Goal: Task Accomplishment & Management: Manage account settings

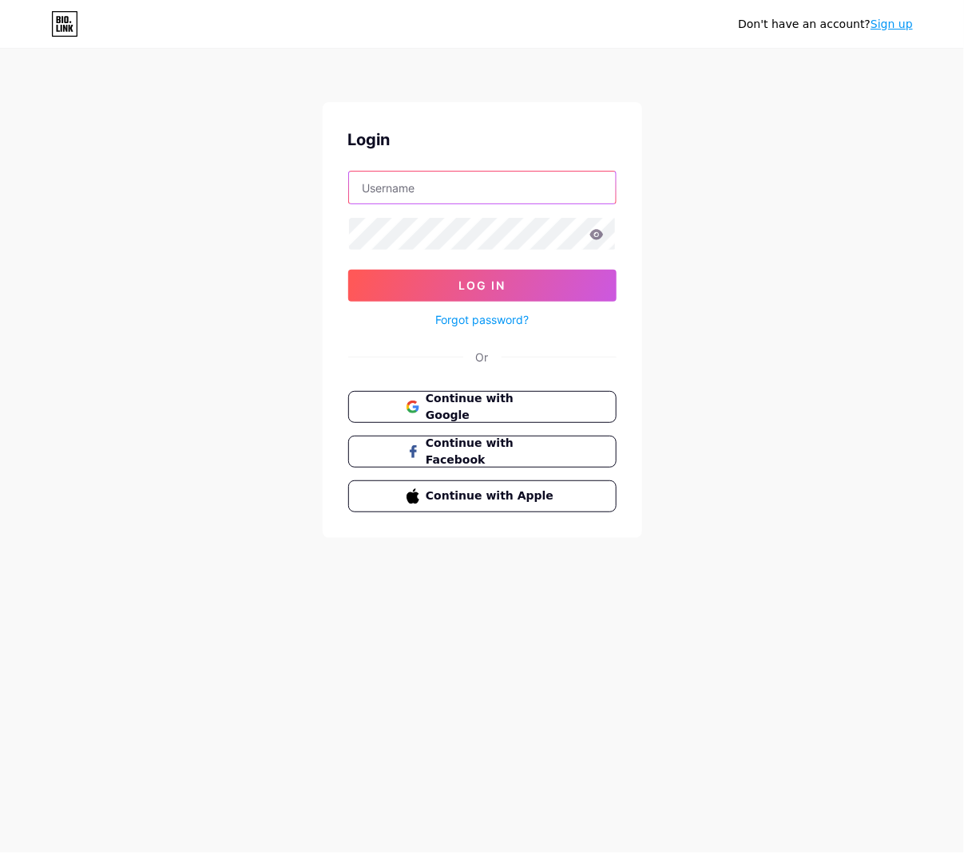
type input "[EMAIL_ADDRESS][DOMAIN_NAME]"
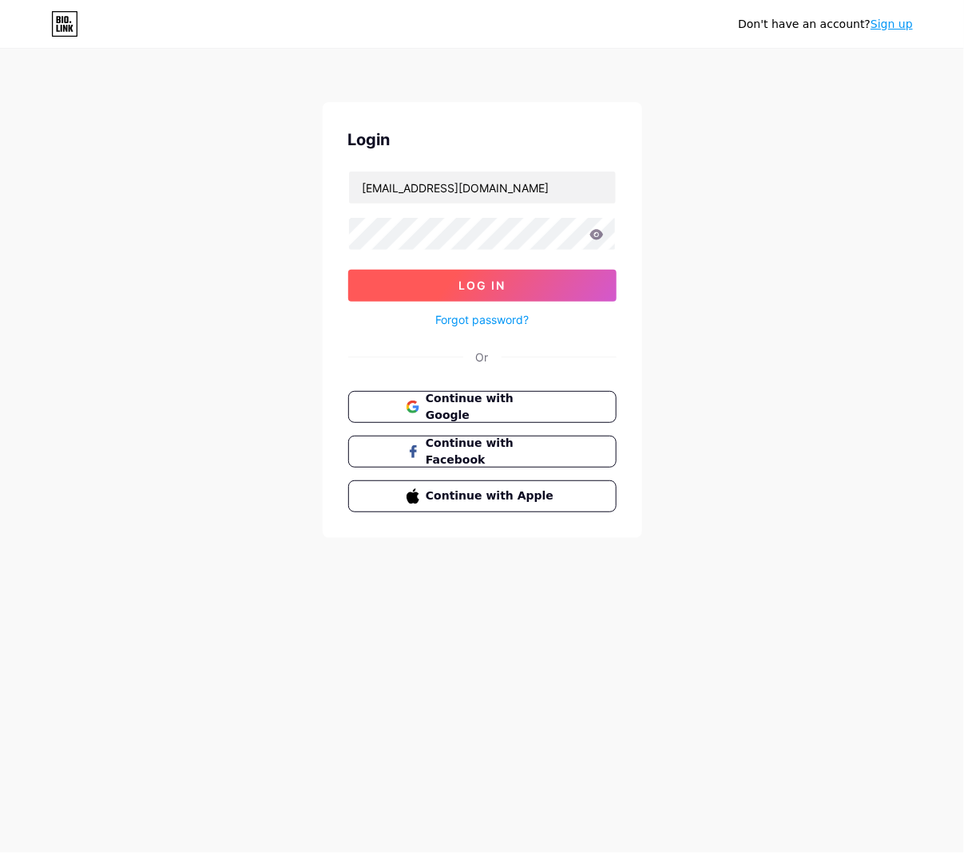
click at [575, 292] on button "Log In" at bounding box center [482, 286] width 268 height 32
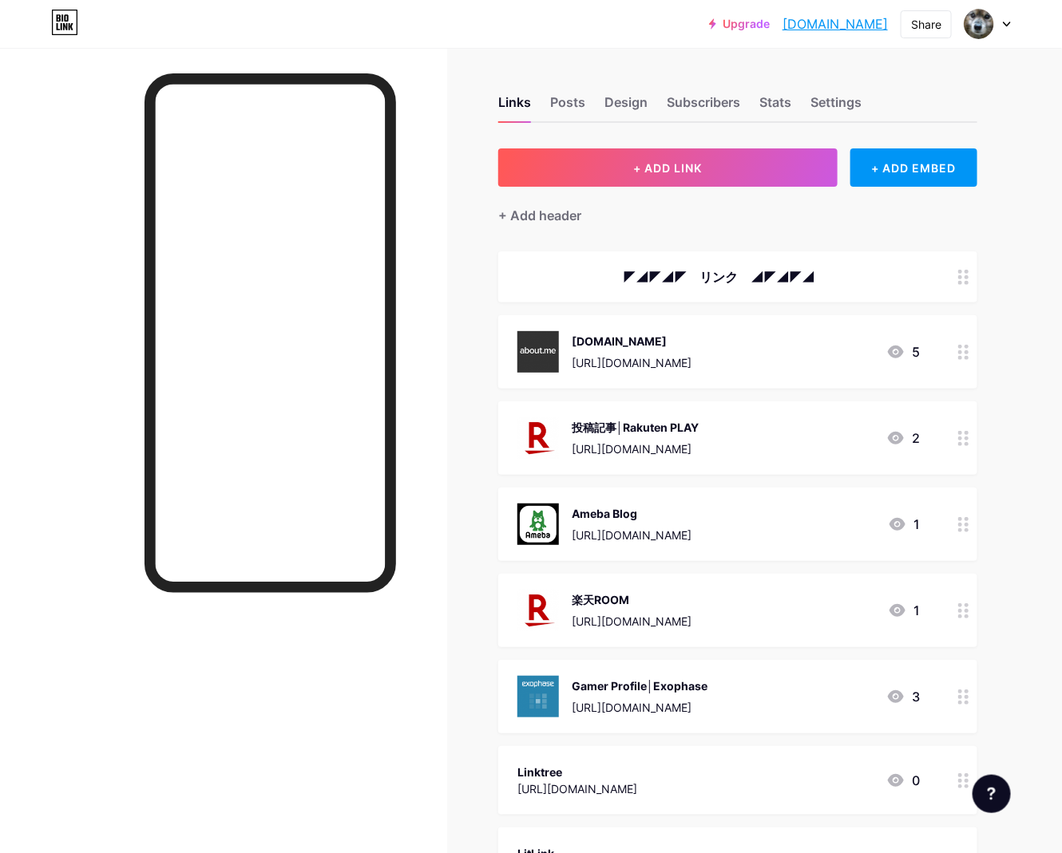
click at [770, 271] on div "◤◢◤◢◤　リンク　◢◤◢◤◢" at bounding box center [718, 276] width 402 height 19
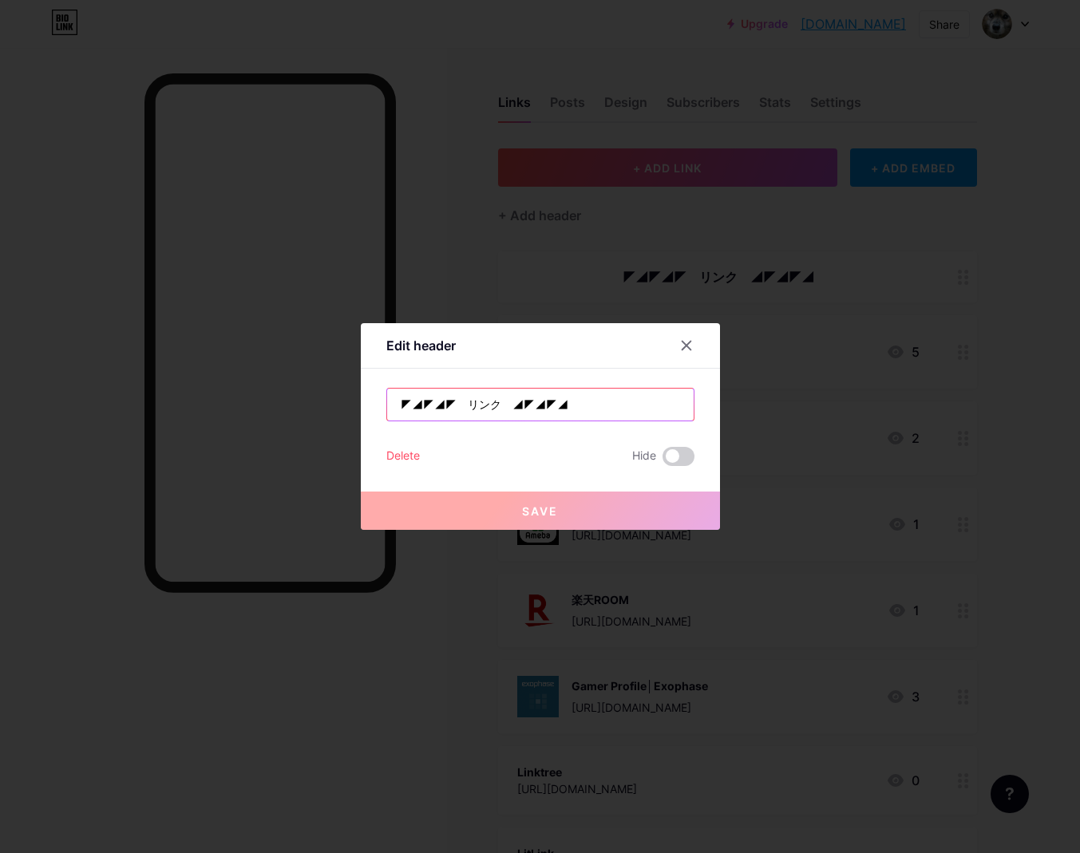
drag, startPoint x: 544, startPoint y: 403, endPoint x: 494, endPoint y: 405, distance: 50.3
click at [494, 405] on input "◤◢◤◢◤　リンク　◢◤◢◤◢" at bounding box center [540, 405] width 307 height 32
paste input "🙼🙼"
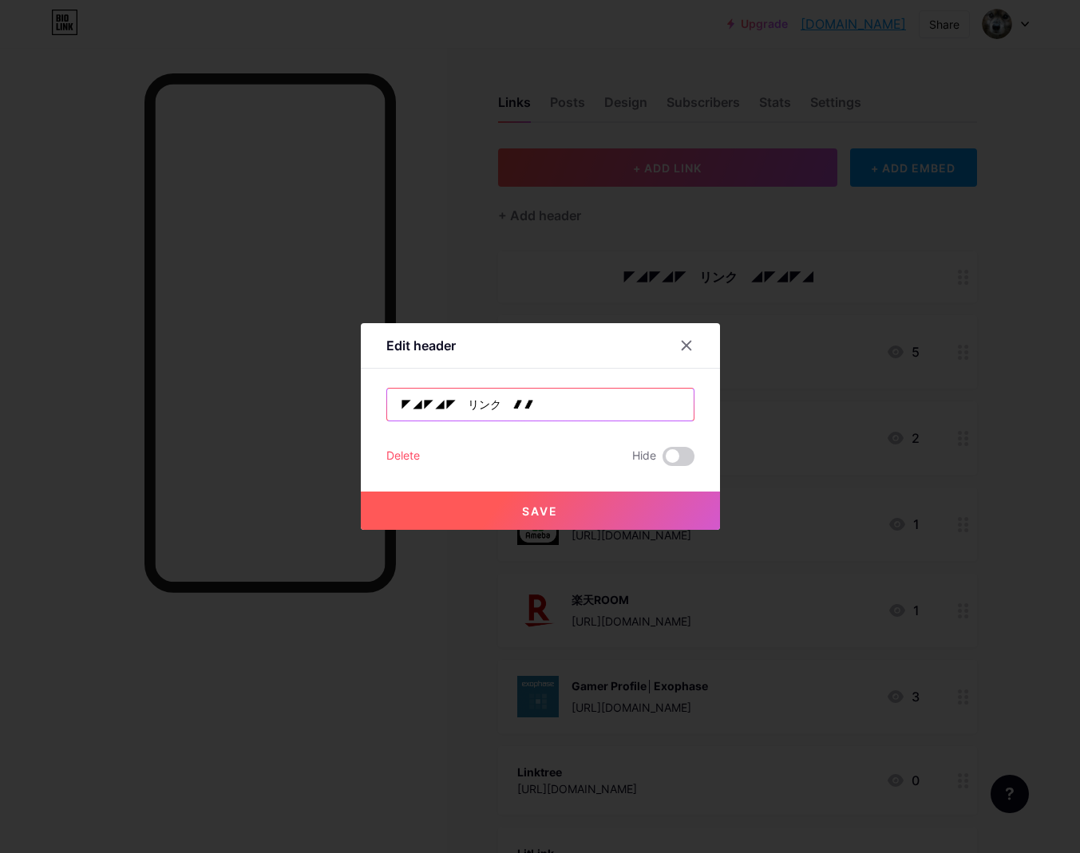
drag, startPoint x: 441, startPoint y: 406, endPoint x: 406, endPoint y: 405, distance: 35.9
click at [406, 405] on input "◤◢◤◢◤　リンク　🙼🙼" at bounding box center [540, 405] width 307 height 32
drag, startPoint x: 408, startPoint y: 410, endPoint x: 398, endPoint y: 406, distance: 10.4
click at [398, 406] on input "◤　リンク　🙼🙼" at bounding box center [540, 405] width 307 height 32
paste input "🙼🙼"
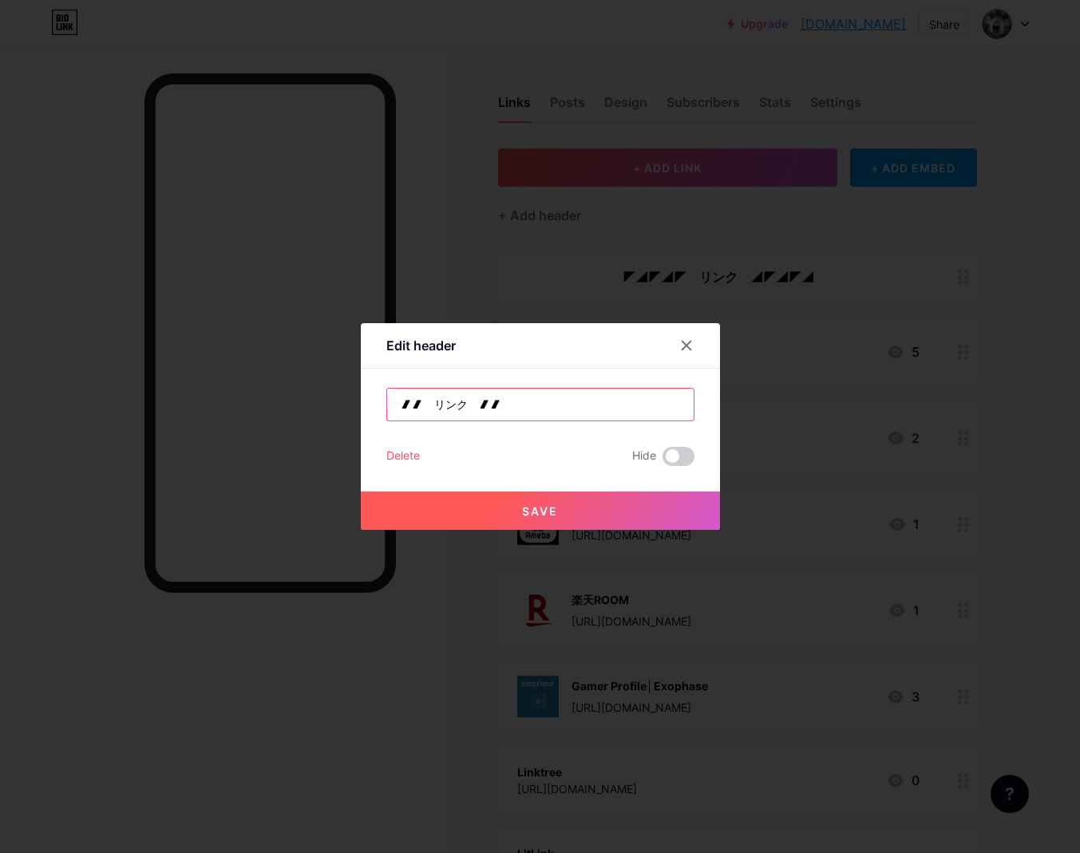
type input "🙼🙼　リンク　🙼🙼"
click at [570, 512] on button "Save" at bounding box center [540, 511] width 359 height 38
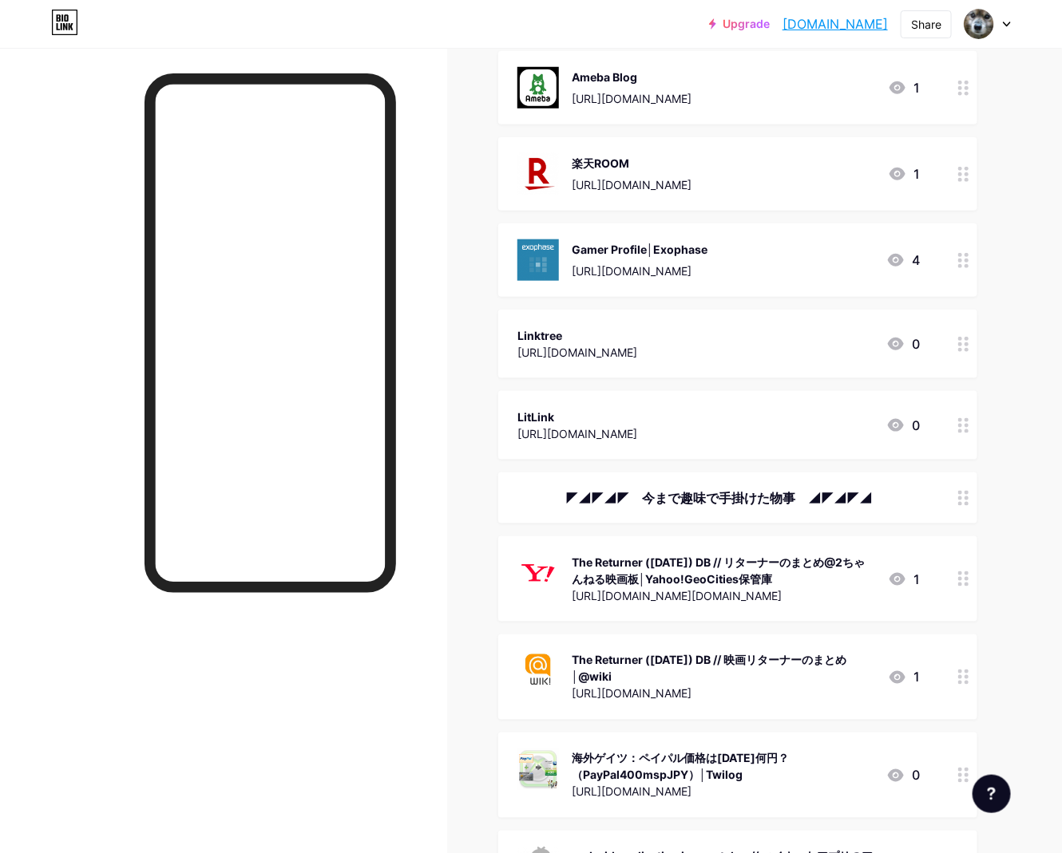
scroll to position [508, 0]
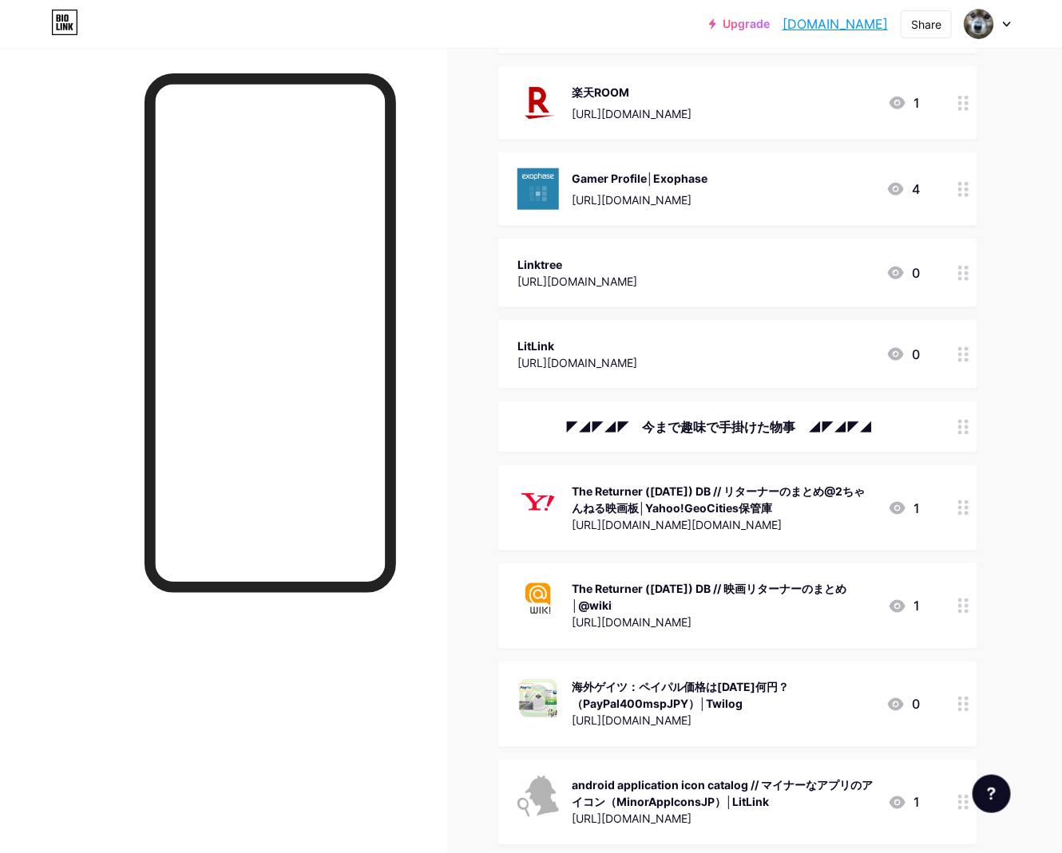
click at [702, 431] on div "◤◢◤◢◤　今まで趣味で手掛けた物事　◢◤◢◤◢" at bounding box center [718, 426] width 402 height 19
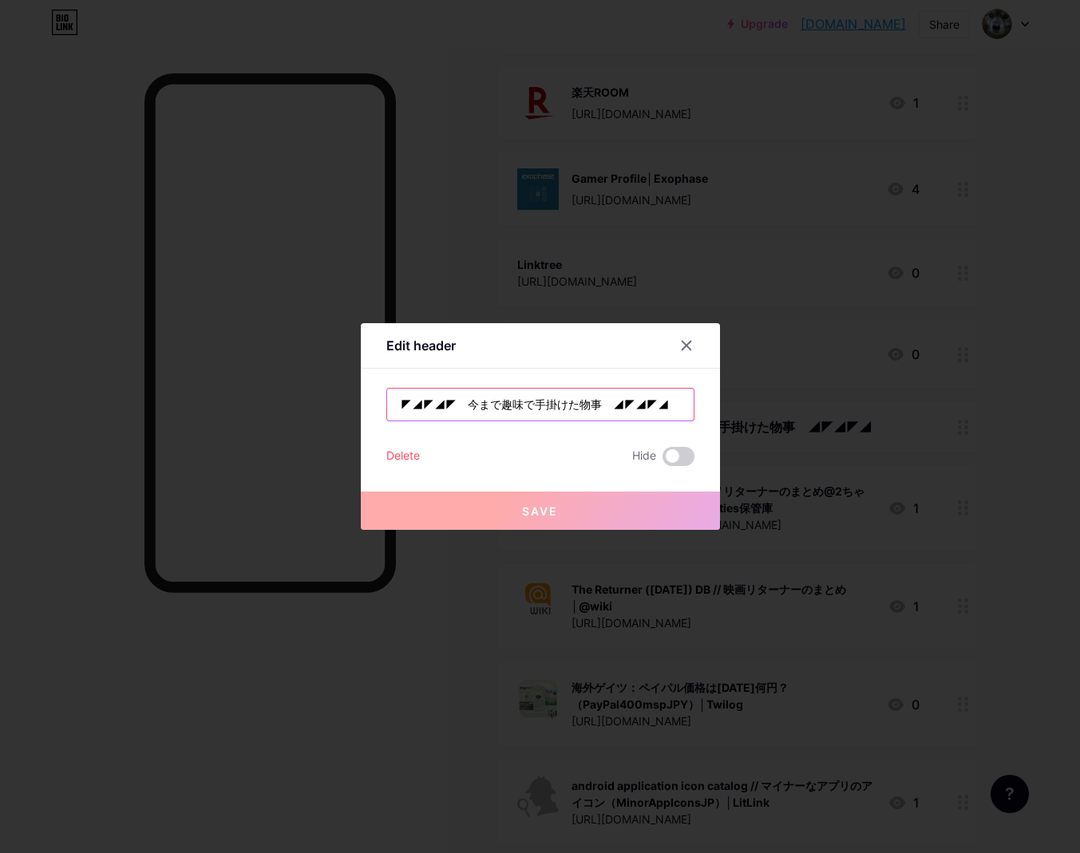
drag, startPoint x: 631, startPoint y: 407, endPoint x: 587, endPoint y: 406, distance: 43.9
click at [587, 406] on input "◤◢◤◢◤　今まで趣味で手掛けた物事　◢◤◢◤◢" at bounding box center [540, 405] width 307 height 32
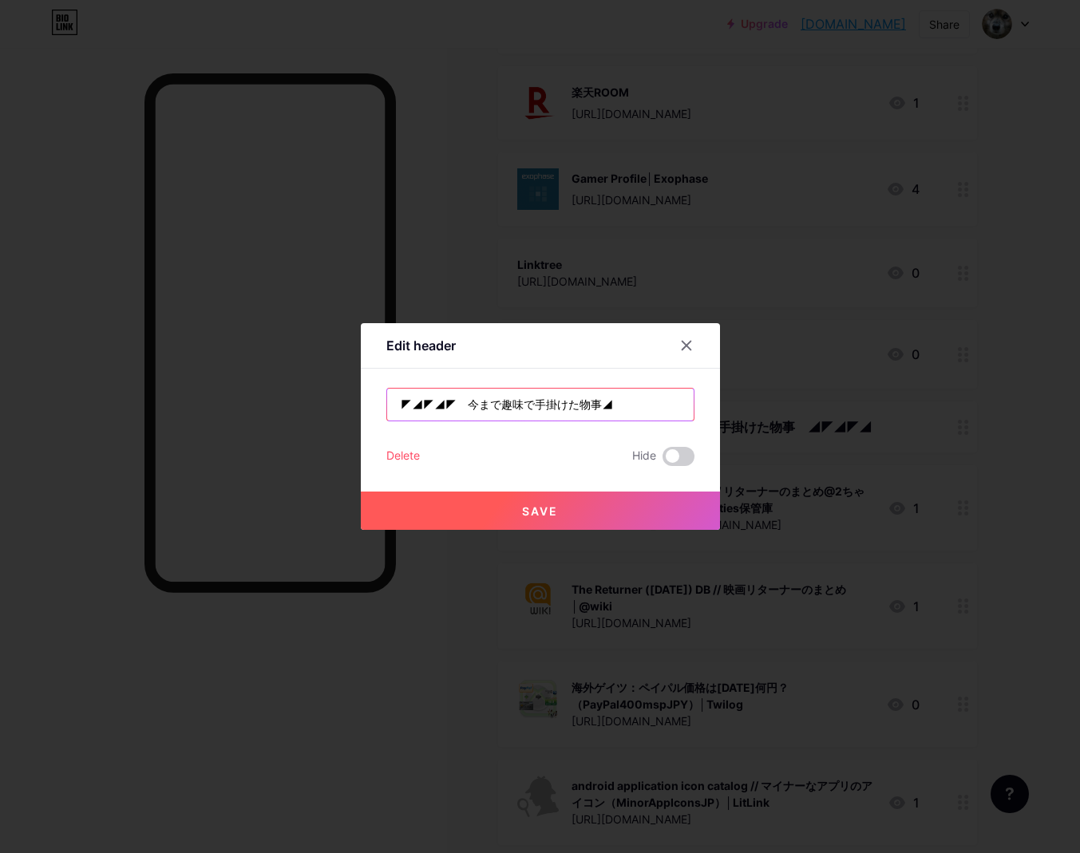
drag, startPoint x: 460, startPoint y: 403, endPoint x: 410, endPoint y: 406, distance: 49.6
click at [410, 406] on input "◤◢◤◢◤　今まで趣味で手掛けた物事◢" at bounding box center [540, 405] width 307 height 32
type input "◤今まで趣味で手掛けた物事◢"
click at [499, 513] on button "Save" at bounding box center [540, 511] width 359 height 38
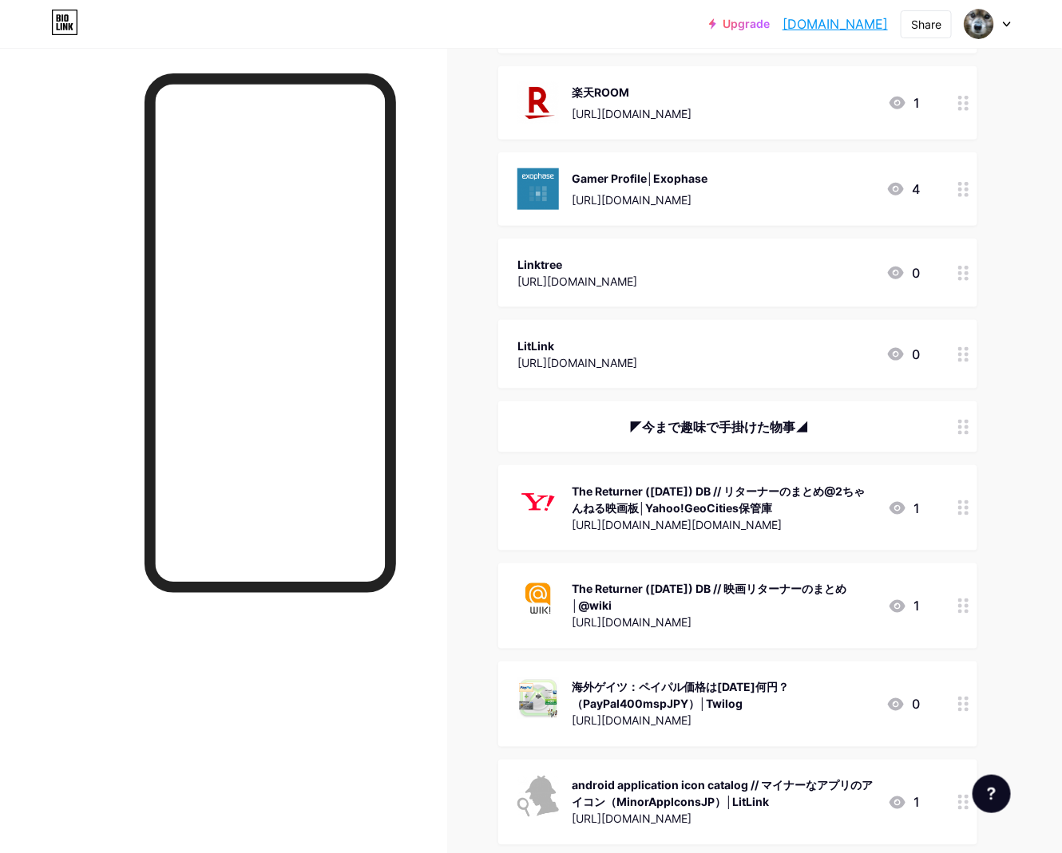
click at [697, 432] on div "◤今まで趣味で手掛けた物事◢" at bounding box center [718, 426] width 402 height 19
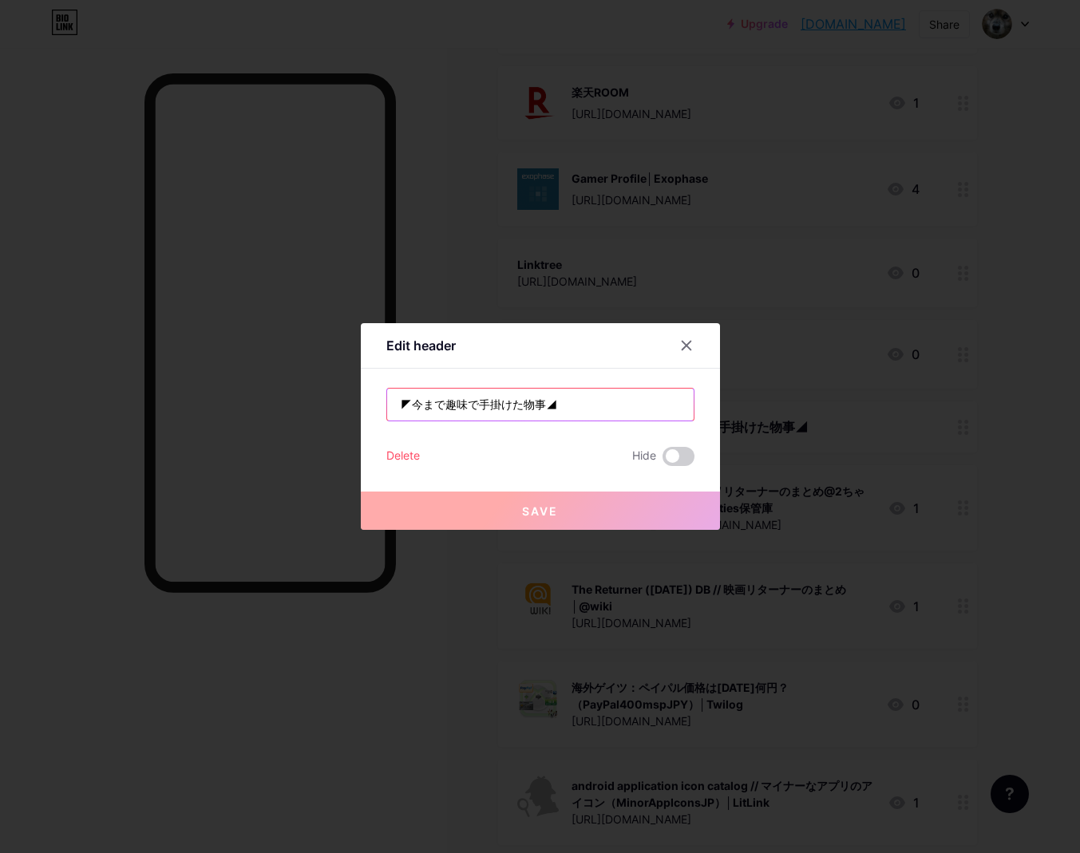
click at [539, 407] on input "◤今まで趣味で手掛けた物事◢" at bounding box center [540, 405] width 307 height 32
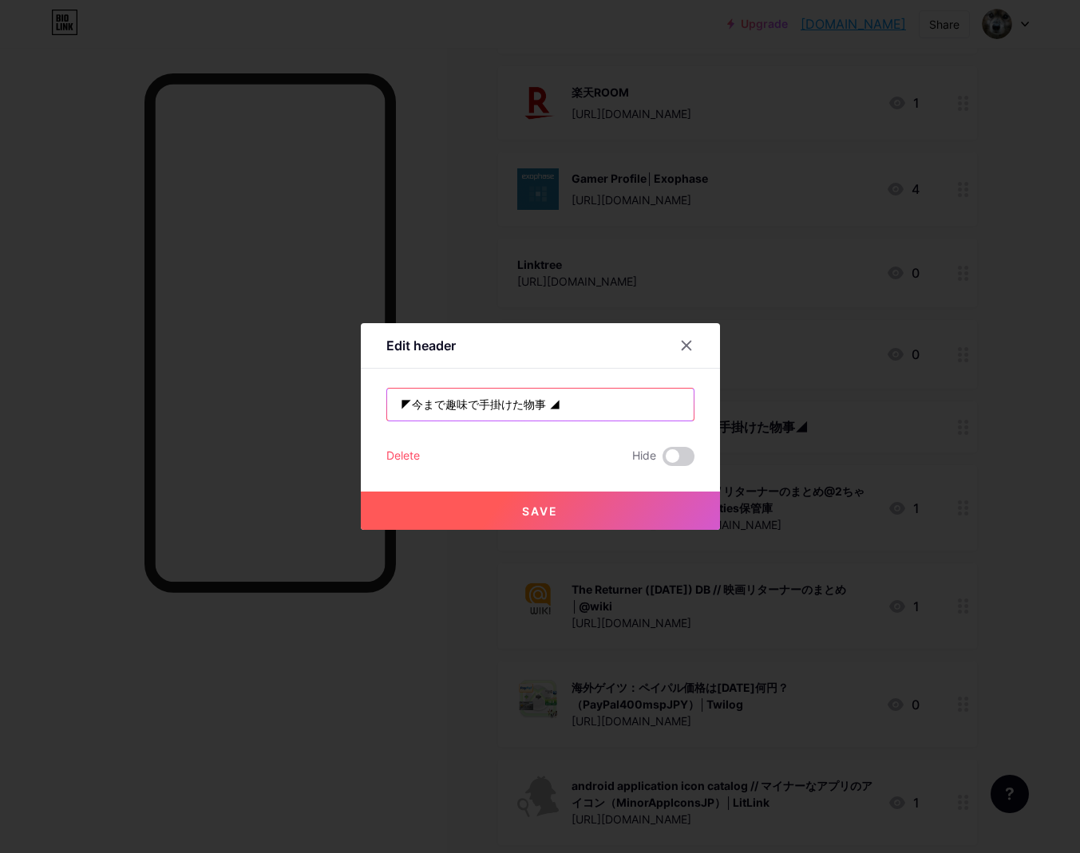
click at [413, 402] on input "◤今まで趣味で手掛けた物事 ◢" at bounding box center [540, 405] width 307 height 32
type input "◤ 今まで趣味で手掛けた物事 ◢"
click at [486, 505] on button "Save" at bounding box center [540, 511] width 359 height 38
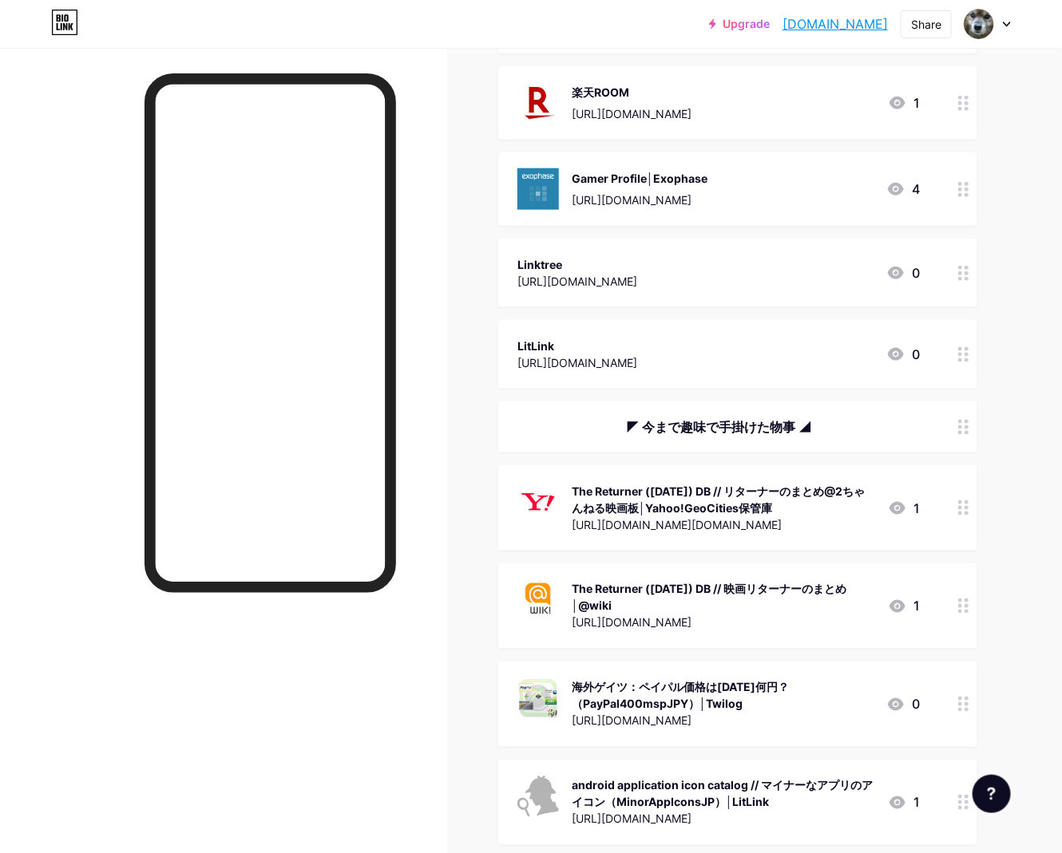
click at [681, 426] on div "◤ 今まで趣味で手掛けた物事 ◢" at bounding box center [718, 426] width 402 height 19
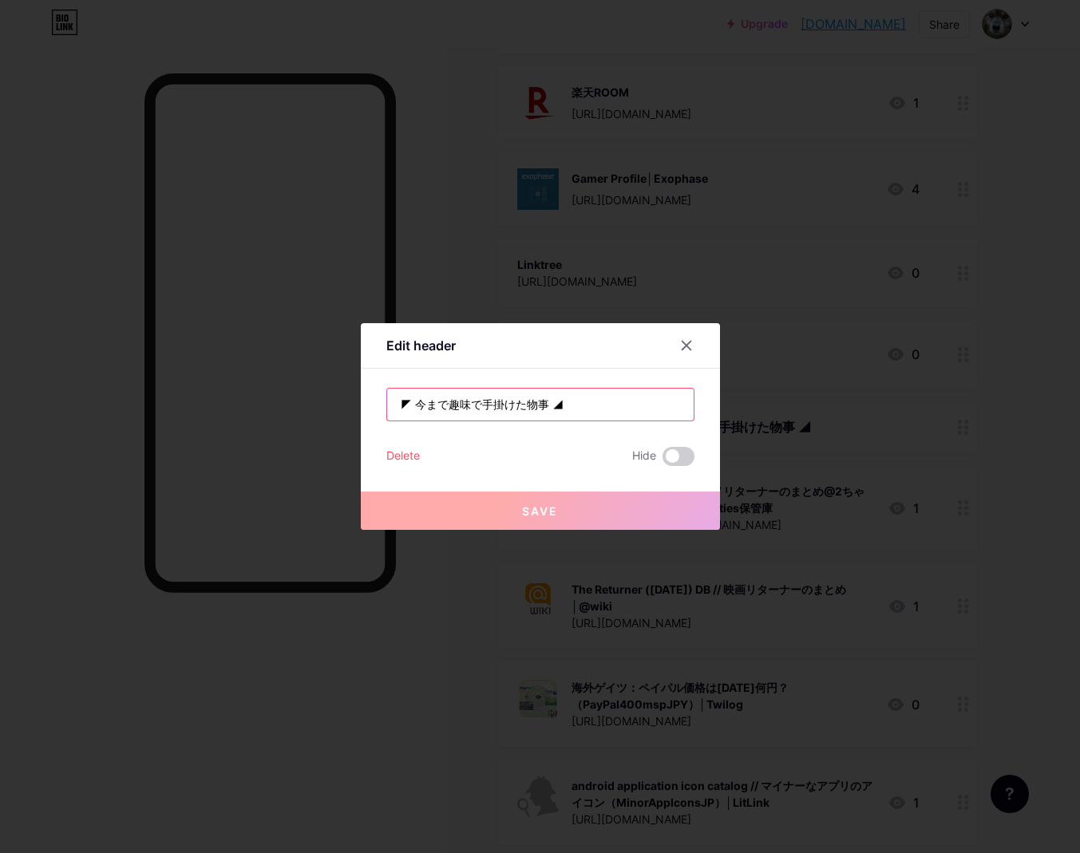
drag, startPoint x: 541, startPoint y: 405, endPoint x: 563, endPoint y: 402, distance: 21.7
click at [563, 402] on input "◤ 今まで趣味で手掛けた物事 ◢" at bounding box center [540, 405] width 307 height 32
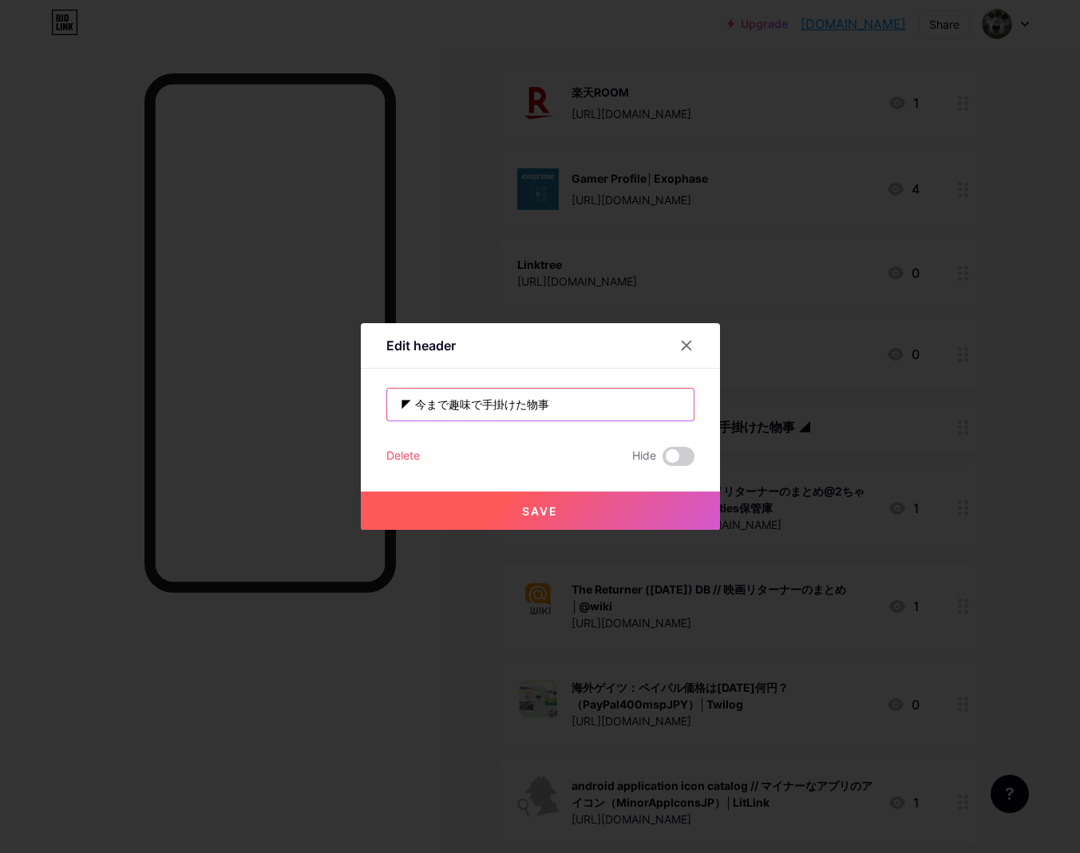
paste input "🙼🙼"
drag, startPoint x: 414, startPoint y: 403, endPoint x: 391, endPoint y: 403, distance: 23.1
click at [391, 403] on input "◤ 今まで趣味で手掛けた物事　🙼🙼" at bounding box center [540, 405] width 307 height 32
drag, startPoint x: 405, startPoint y: 412, endPoint x: 407, endPoint y: 395, distance: 16.9
click at [407, 395] on input "◤ 今まで趣味で手掛けた物事　🙼🙼" at bounding box center [540, 405] width 307 height 32
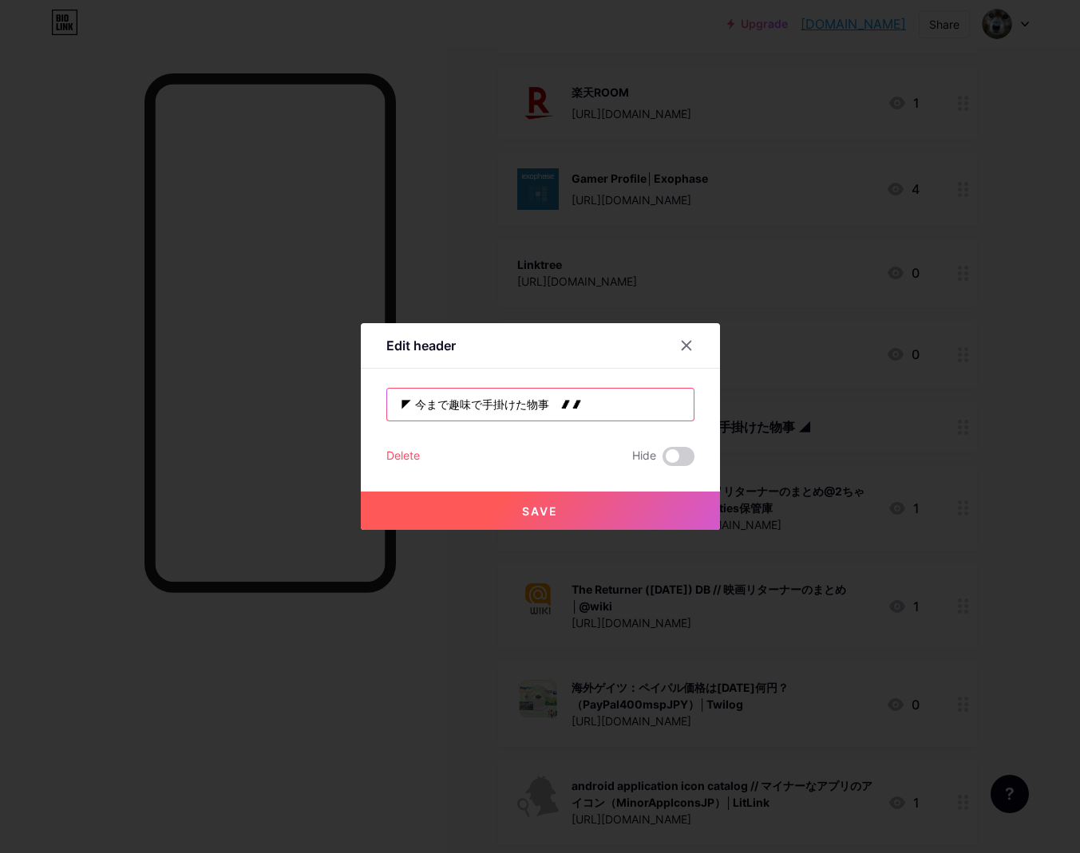
drag, startPoint x: 415, startPoint y: 402, endPoint x: 388, endPoint y: 403, distance: 27.2
click at [388, 403] on input "◤ 今まで趣味で手掛けた物事　🙼🙼" at bounding box center [540, 405] width 307 height 32
paste input "🙼🙼"
type input "🙼🙼　今まで趣味で手掛けた物事　🙼🙼"
click at [566, 517] on button "Save" at bounding box center [540, 511] width 359 height 38
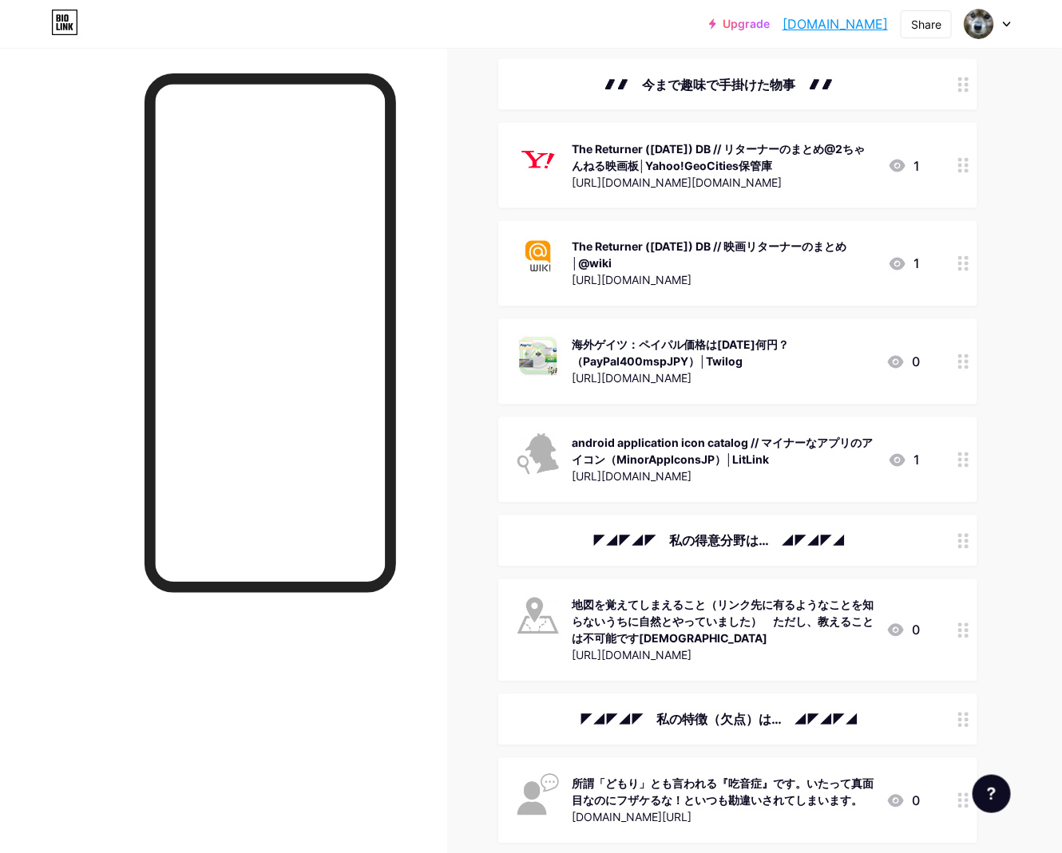
scroll to position [1015, 0]
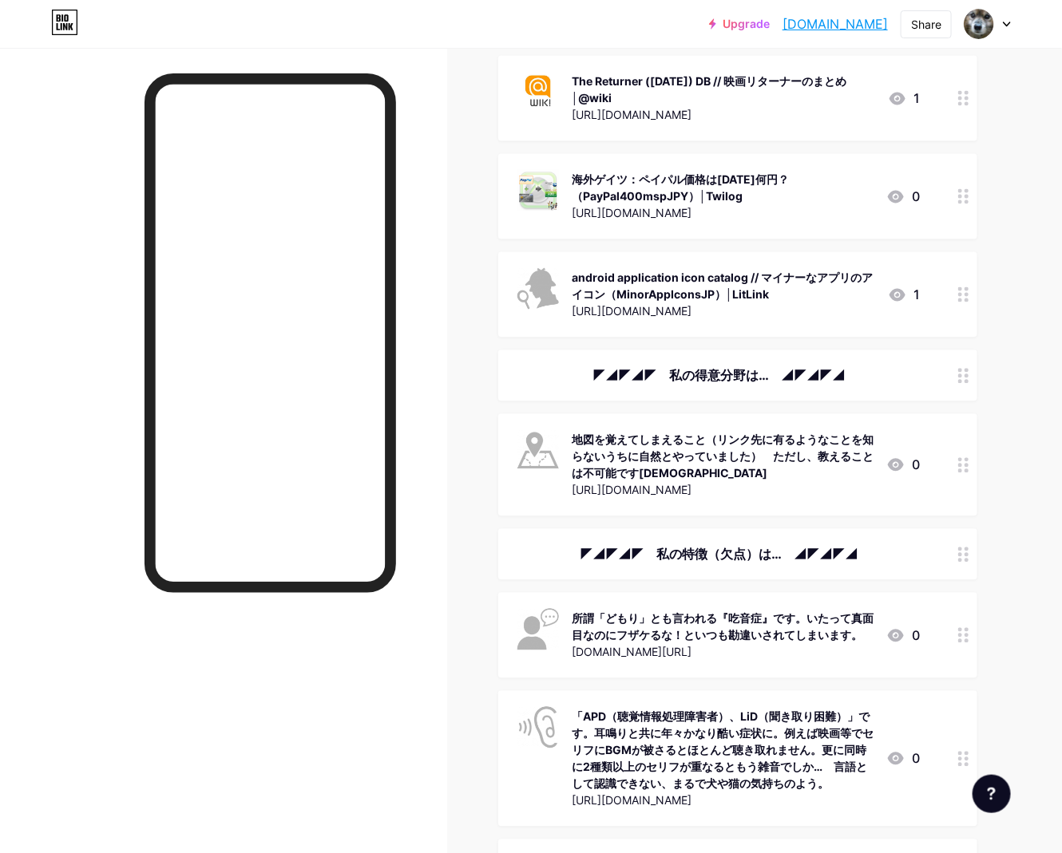
click at [702, 372] on div "◤◢◤◢◤　私の得意分野は…　◢◤◢◤◢" at bounding box center [737, 375] width 479 height 51
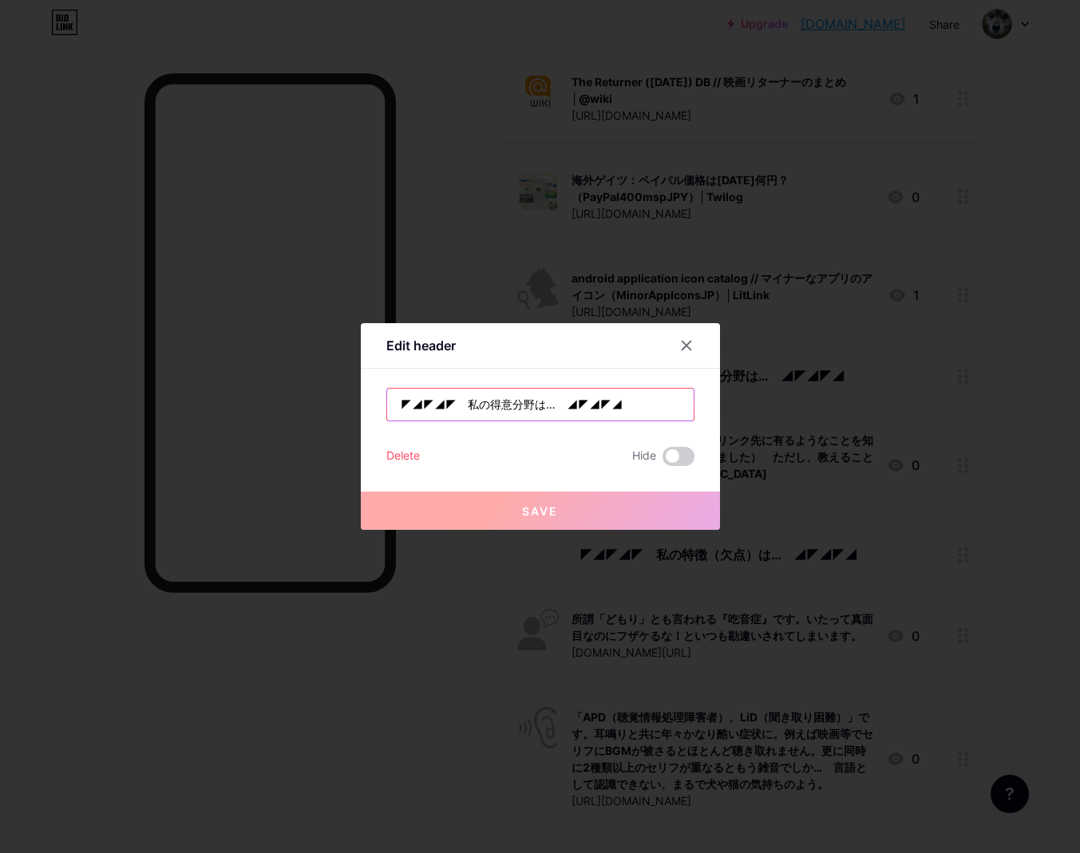
drag, startPoint x: 601, startPoint y: 410, endPoint x: 556, endPoint y: 410, distance: 45.5
click at [556, 410] on input "◤◢◤◢◤　私の得意分野は…　◢◤◢◤◢" at bounding box center [540, 405] width 307 height 32
paste input "🙼🙼"
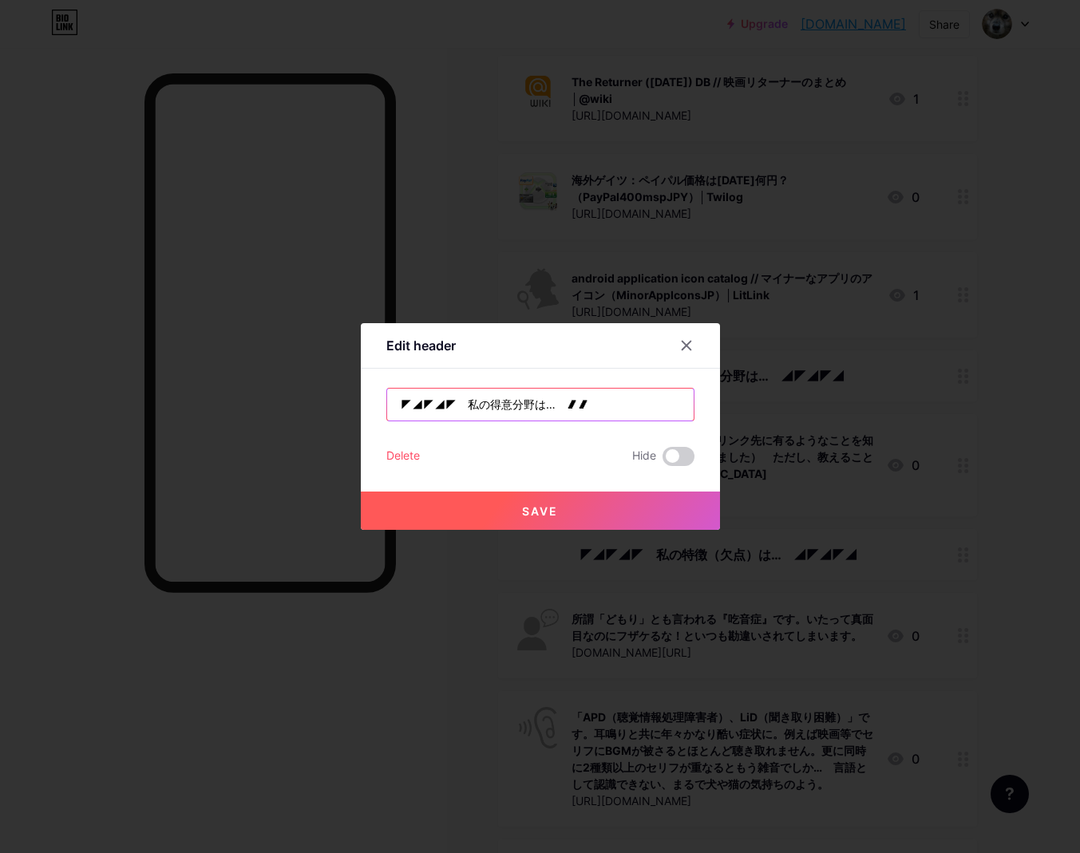
drag, startPoint x: 446, startPoint y: 401, endPoint x: 386, endPoint y: 406, distance: 60.9
click at [386, 406] on div "◤◢◤◢◤　私の得意分野は…　🙼🙼" at bounding box center [540, 405] width 308 height 34
paste input "🙼🙼"
type input "🙼🙼　私の得意分野は…　🙼🙼"
click at [534, 512] on span "Save" at bounding box center [540, 512] width 36 height 14
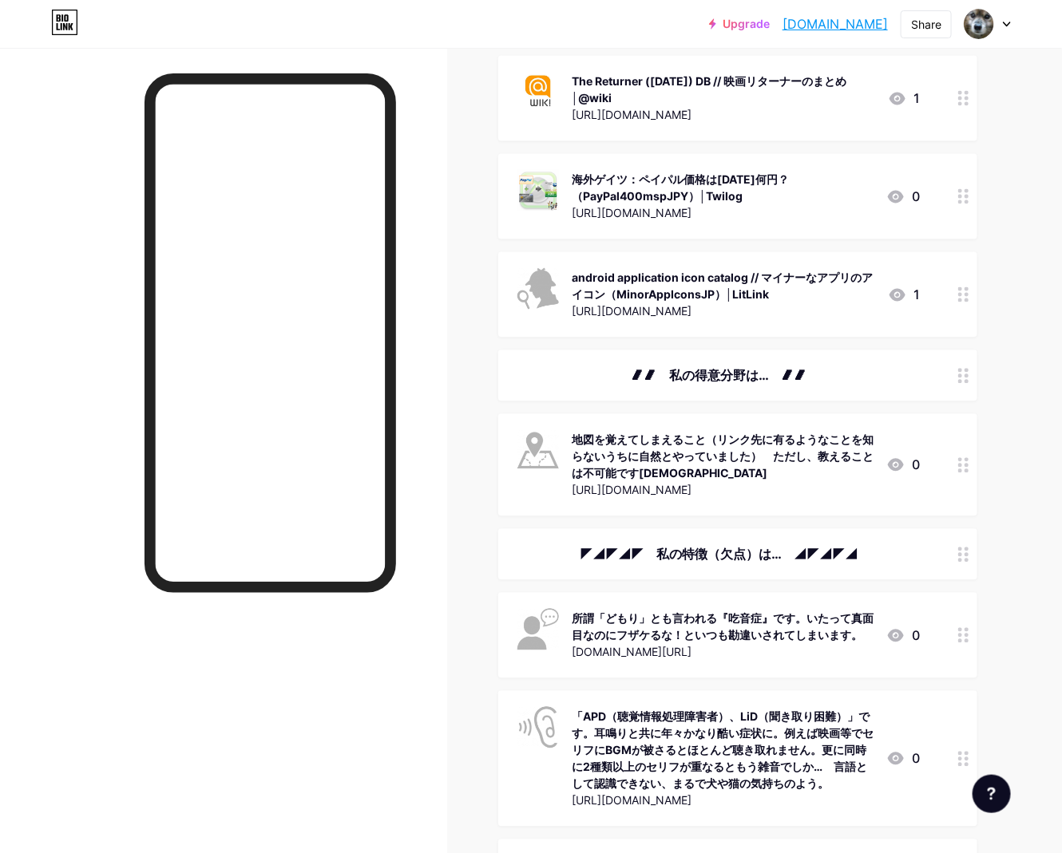
click at [759, 545] on div "◤◢◤◢◤　私の特徴（欠点）は…　◢◤◢◤◢" at bounding box center [718, 554] width 402 height 19
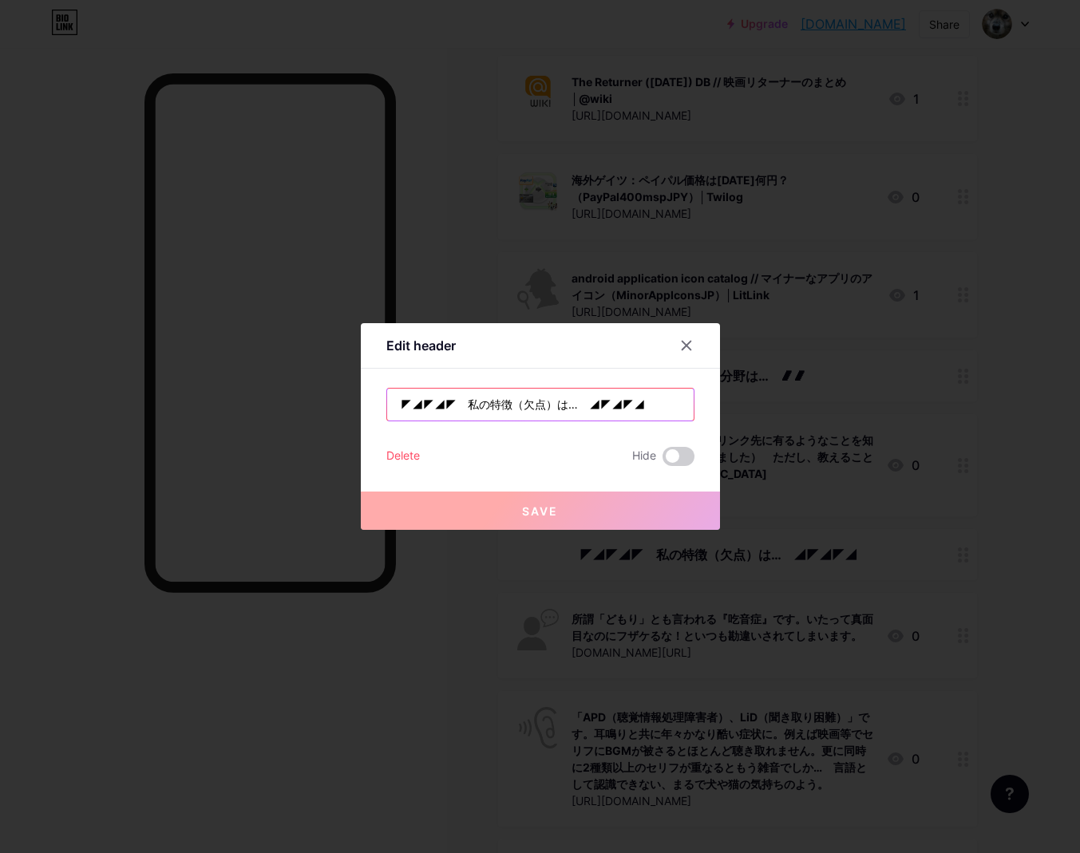
drag, startPoint x: 626, startPoint y: 402, endPoint x: 568, endPoint y: 403, distance: 58.3
click at [568, 403] on input "◤◢◤◢◤　私の特徴（欠点）は…　◢◤◢◤◢" at bounding box center [540, 405] width 307 height 32
paste input "🙼🙼"
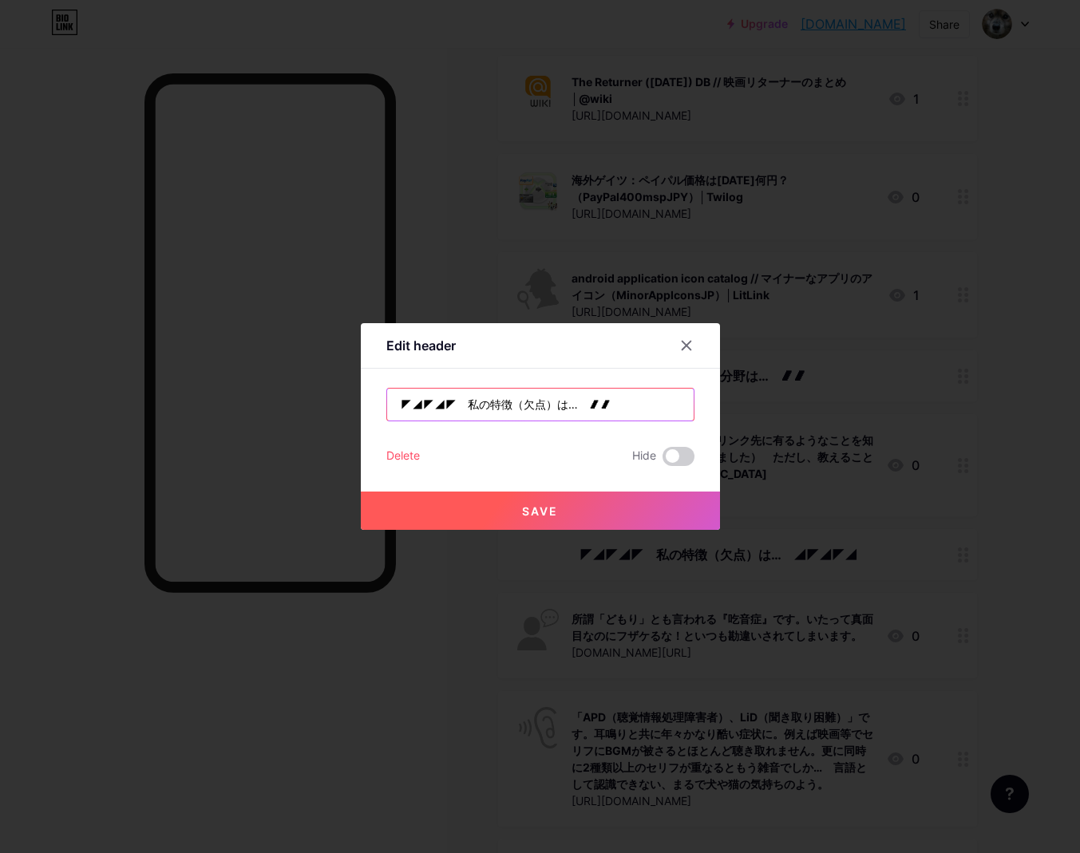
drag, startPoint x: 437, startPoint y: 405, endPoint x: 393, endPoint y: 406, distance: 43.9
click at [393, 406] on input "◤◢◤◢◤　私の特徴（欠点）は…　🙼🙼" at bounding box center [540, 405] width 307 height 32
paste input "🙼🙼"
type input "🙼🙼　私の特徴（欠点）は…　🙼🙼"
click at [547, 516] on span "Save" at bounding box center [540, 512] width 36 height 14
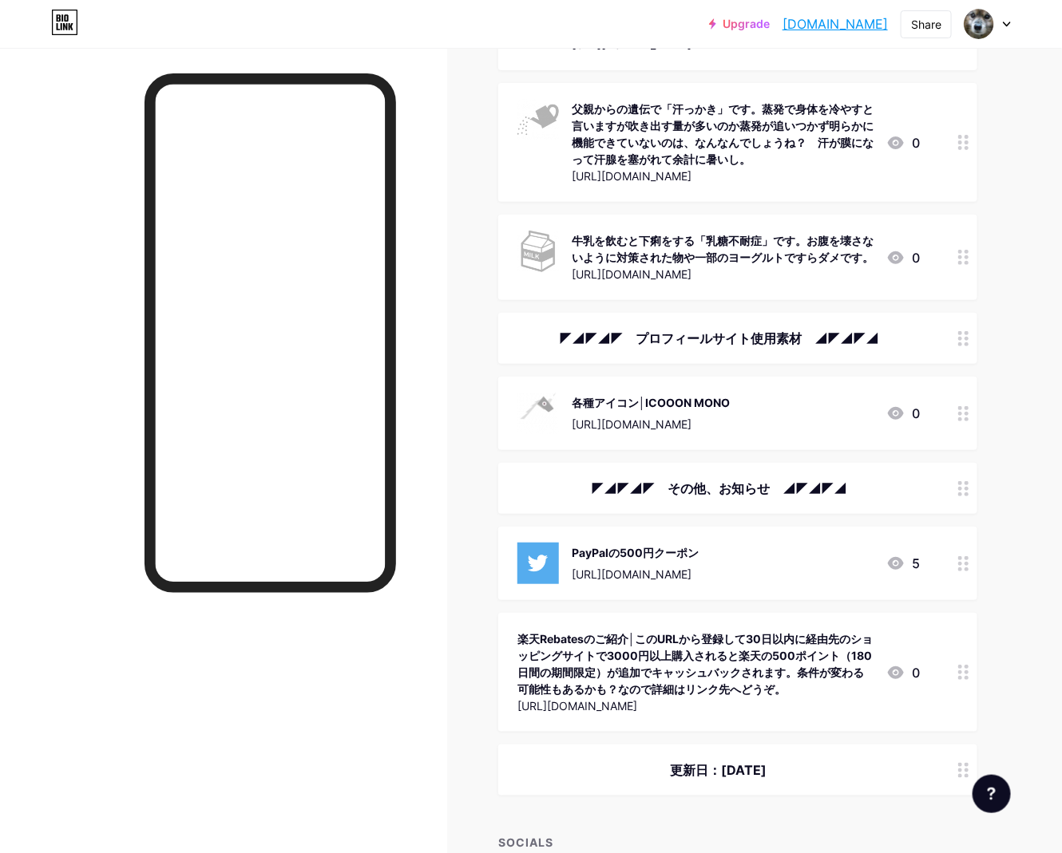
scroll to position [2221, 0]
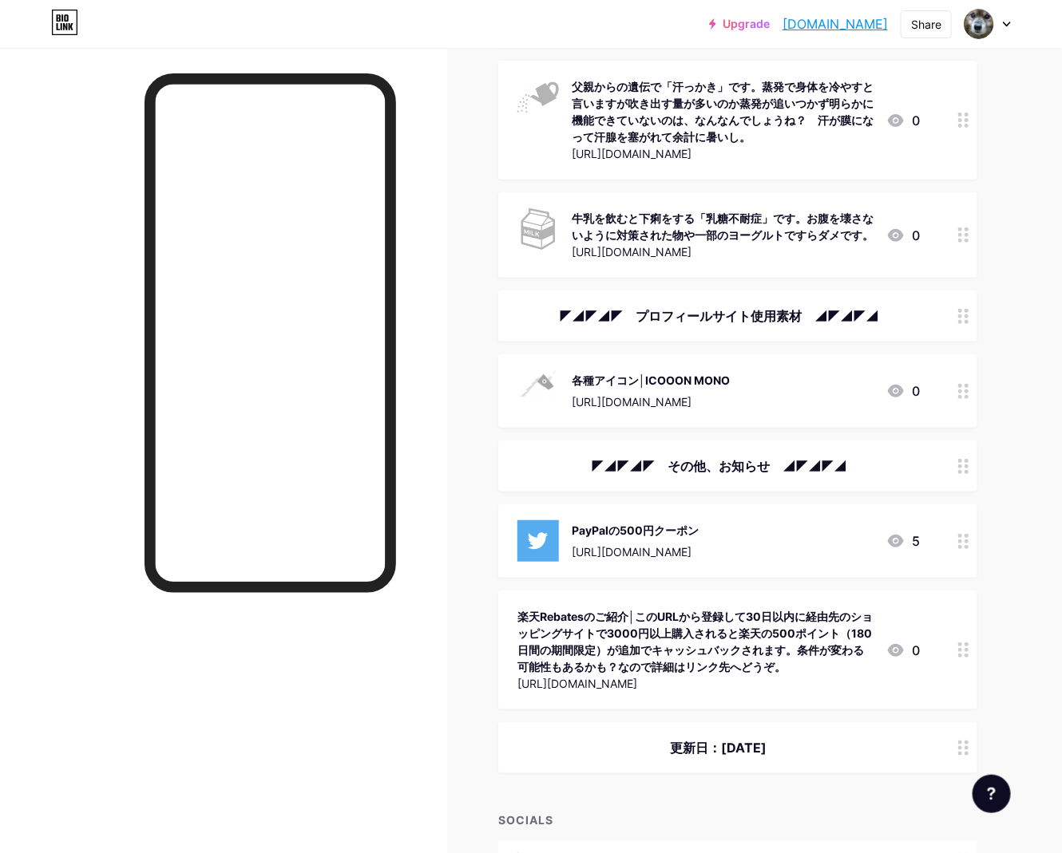
click at [709, 307] on div "◤◢◤◢◤　プロフィールサイト使用素材　◢◤◢◤◢" at bounding box center [718, 316] width 402 height 19
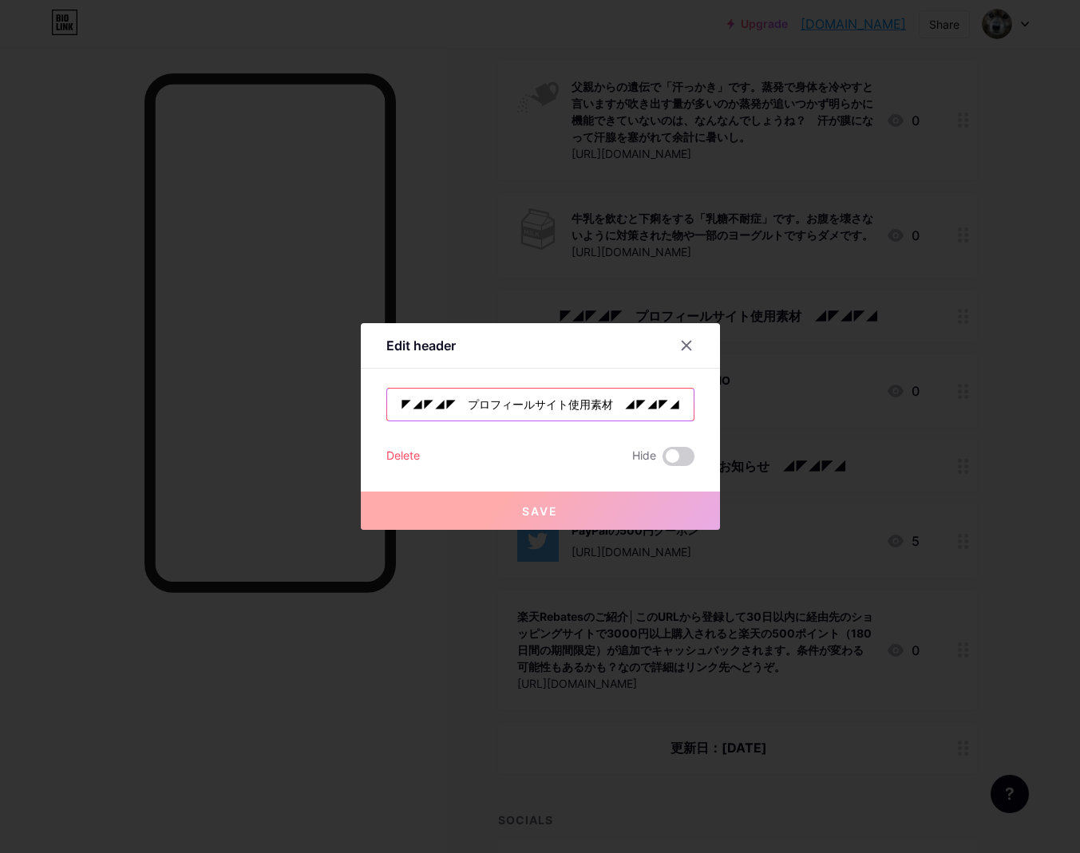
drag, startPoint x: 597, startPoint y: 405, endPoint x: 652, endPoint y: 410, distance: 55.3
click at [652, 410] on input "◤◢◤◢◤　プロフィールサイト使用素材　◢◤◢◤◢" at bounding box center [540, 405] width 307 height 32
paste input "🙼🙼"
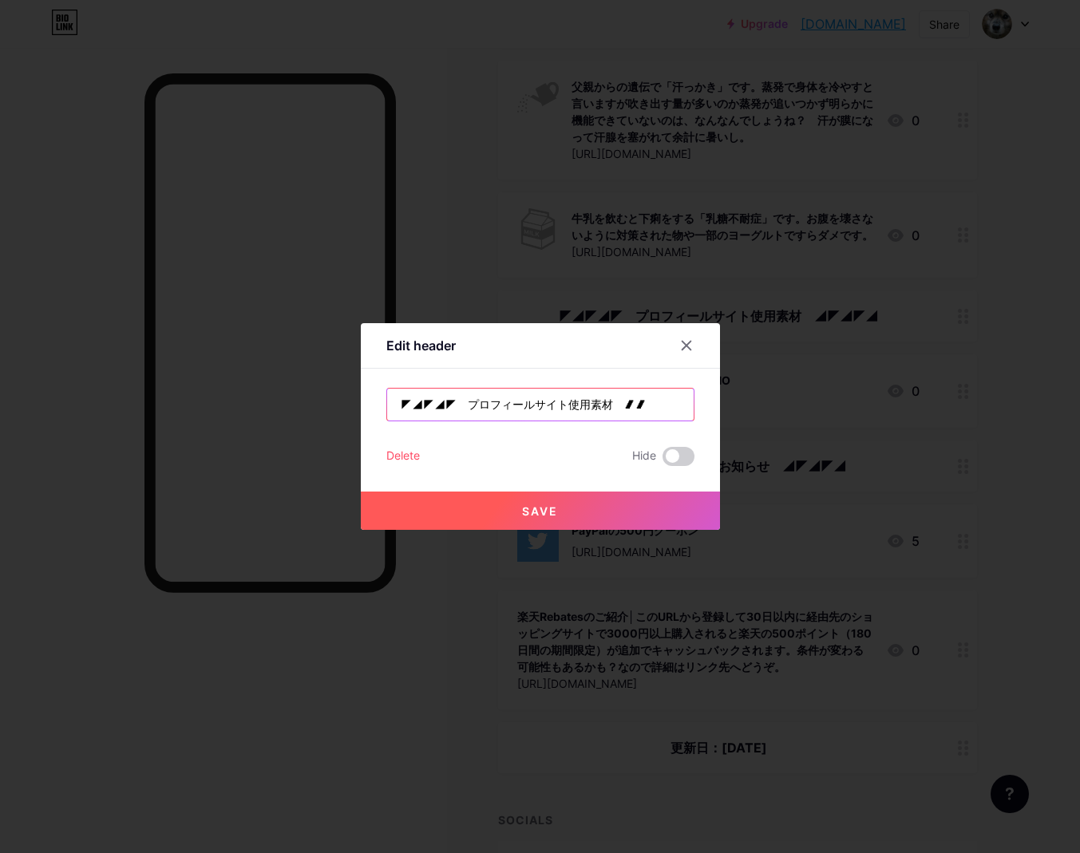
drag, startPoint x: 444, startPoint y: 407, endPoint x: 405, endPoint y: 401, distance: 39.6
click at [386, 401] on div "◤◢◤◢◤　プロフィールサイト使用素材　🙼🙼" at bounding box center [540, 405] width 308 height 34
paste input "🙼🙼"
type input "🙼🙼　プロフィールサイト使用素材　🙼🙼"
click at [530, 523] on button "Save" at bounding box center [540, 511] width 359 height 38
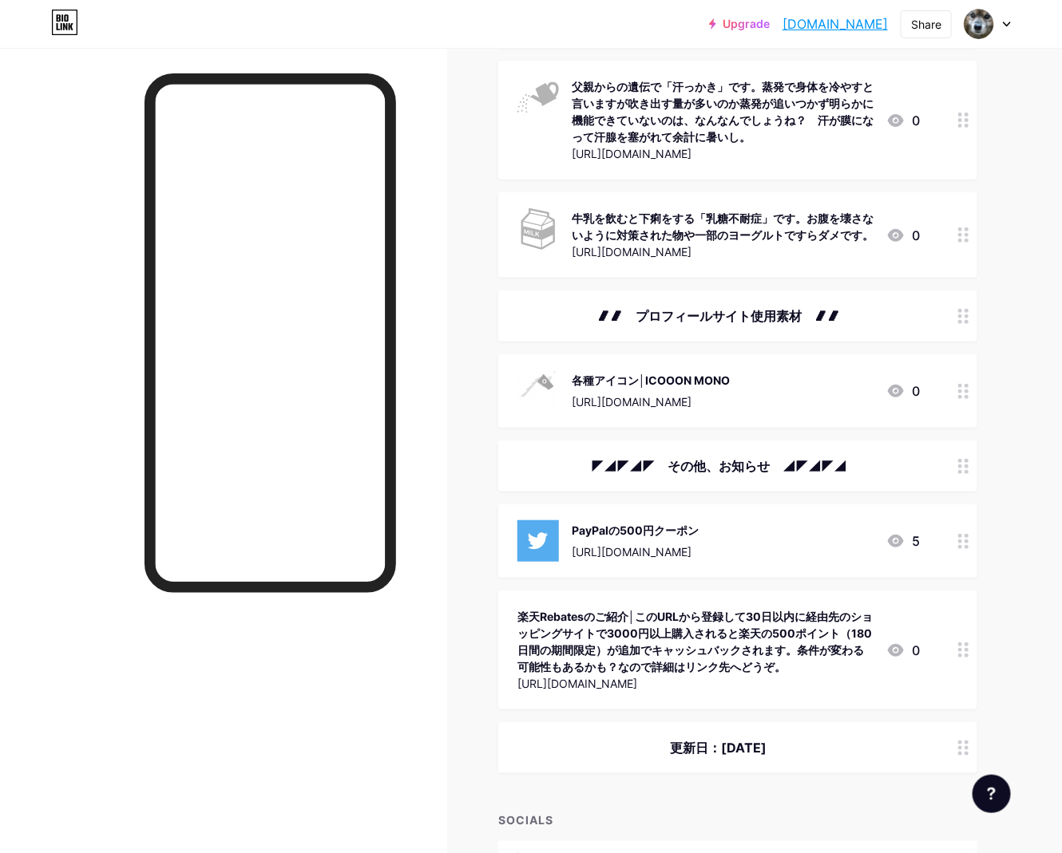
click at [821, 457] on div "◤◢◤◢◤　その他、お知らせ　◢◤◢◤◢" at bounding box center [718, 466] width 402 height 19
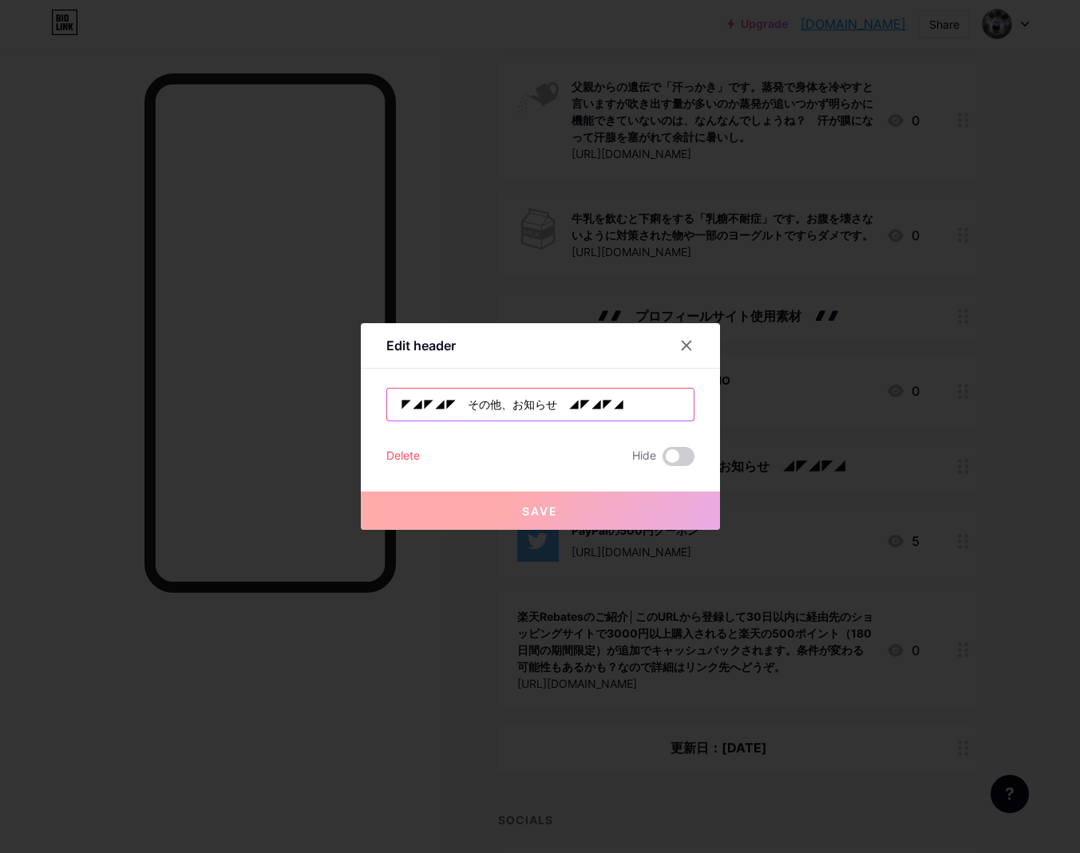
drag, startPoint x: 600, startPoint y: 412, endPoint x: 544, endPoint y: 406, distance: 56.2
click at [544, 406] on input "◤◢◤◢◤　その他、お知らせ　◢◤◢◤◢" at bounding box center [540, 405] width 307 height 32
paste input "🙼🙼"
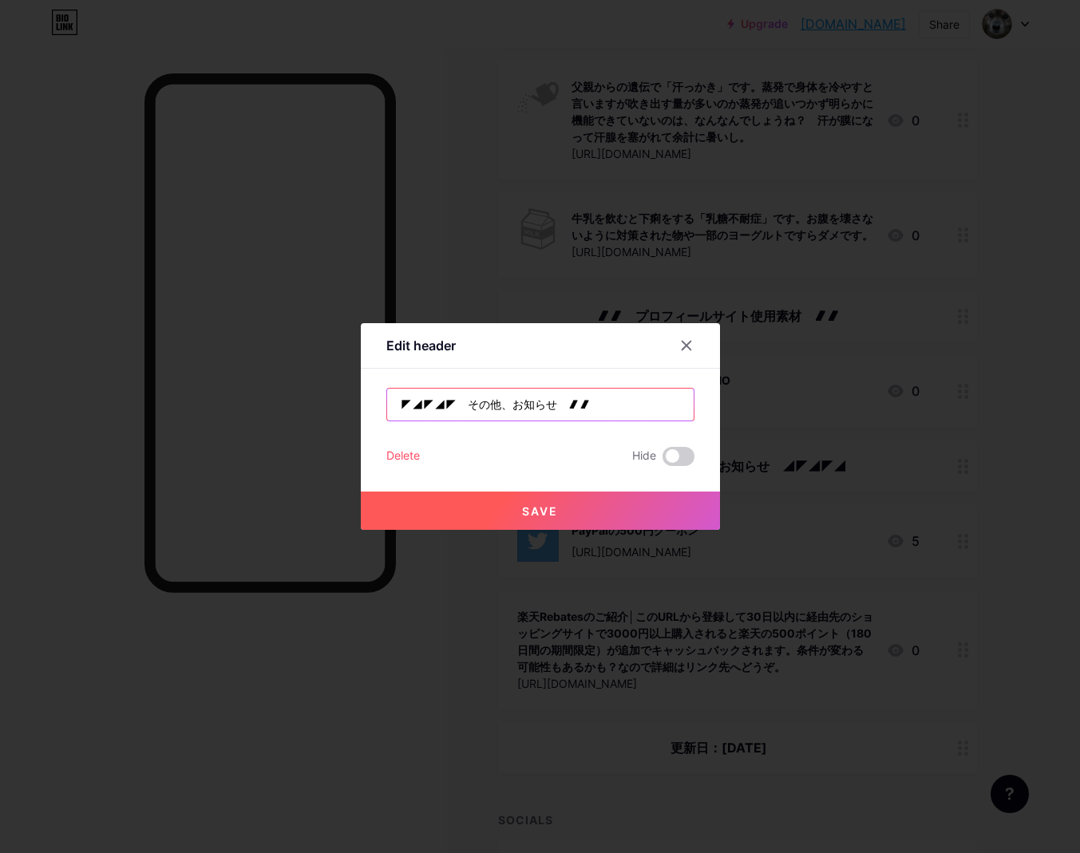
drag, startPoint x: 443, startPoint y: 398, endPoint x: 395, endPoint y: 403, distance: 48.1
click at [395, 403] on input "◤◢◤◢◤　その他、お知らせ　🙼🙼" at bounding box center [540, 405] width 307 height 32
paste input "🙼🙼"
type input "🙼🙼　その他、お知らせ　🙼🙼"
click at [540, 503] on button "Save" at bounding box center [540, 511] width 359 height 38
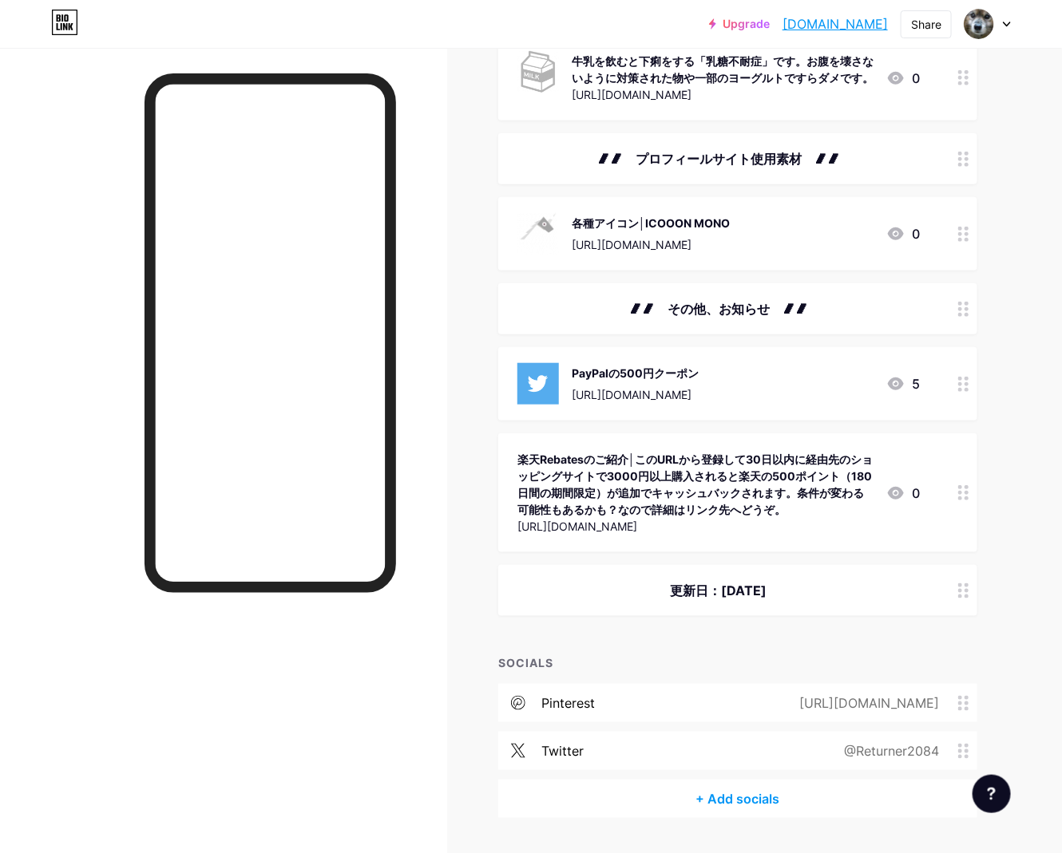
scroll to position [2391, 0]
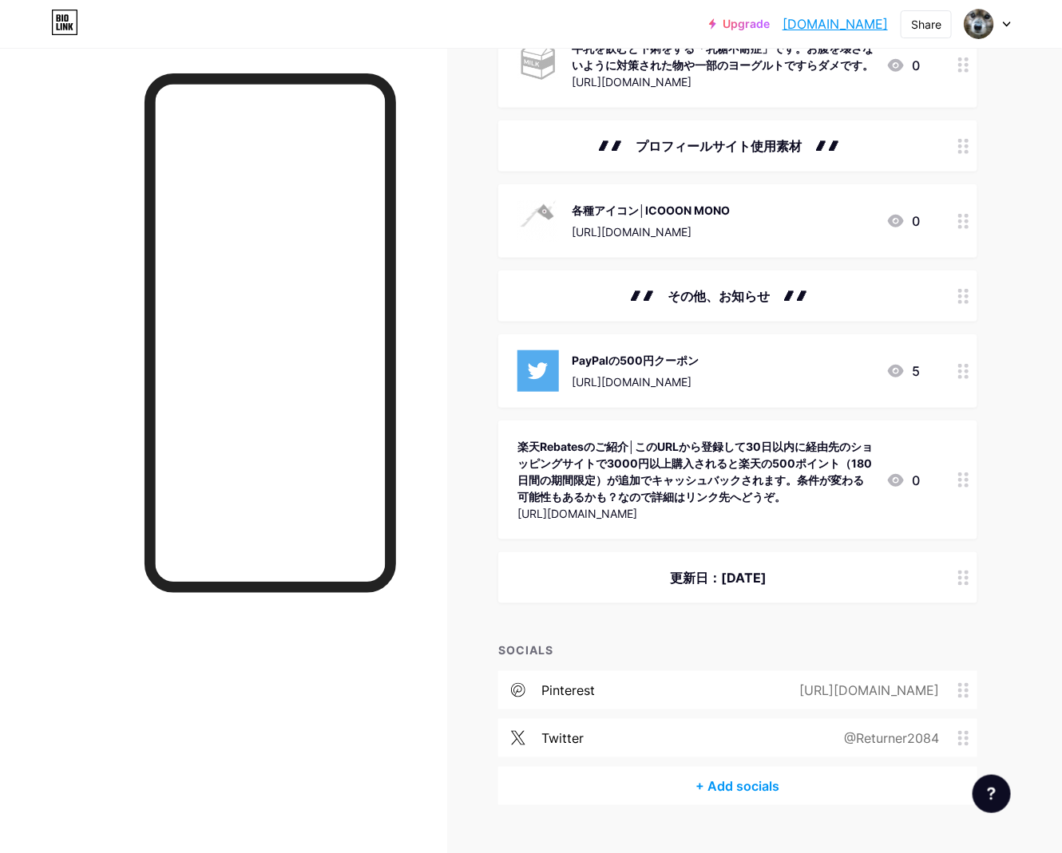
click at [621, 568] on div "更新日：[DATE]" at bounding box center [718, 577] width 402 height 19
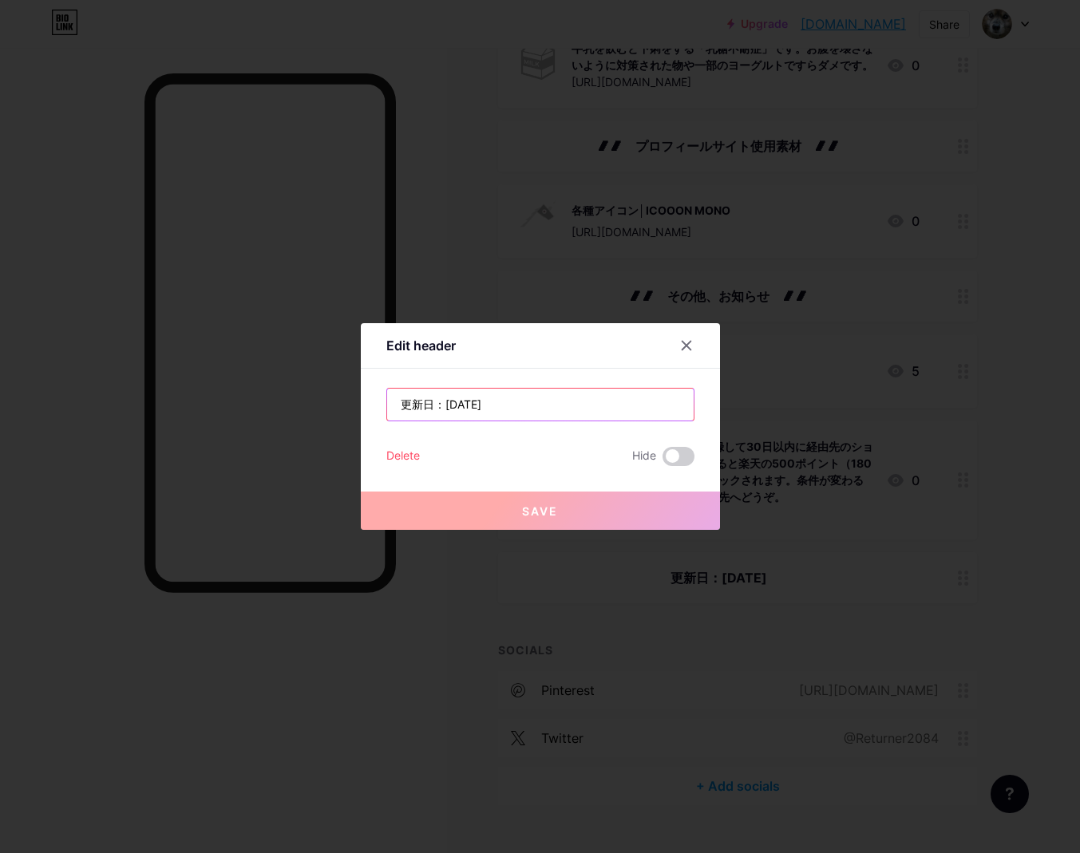
drag, startPoint x: 508, startPoint y: 401, endPoint x: 496, endPoint y: 402, distance: 12.9
click at [496, 402] on input "更新日：[DATE]" at bounding box center [540, 405] width 307 height 32
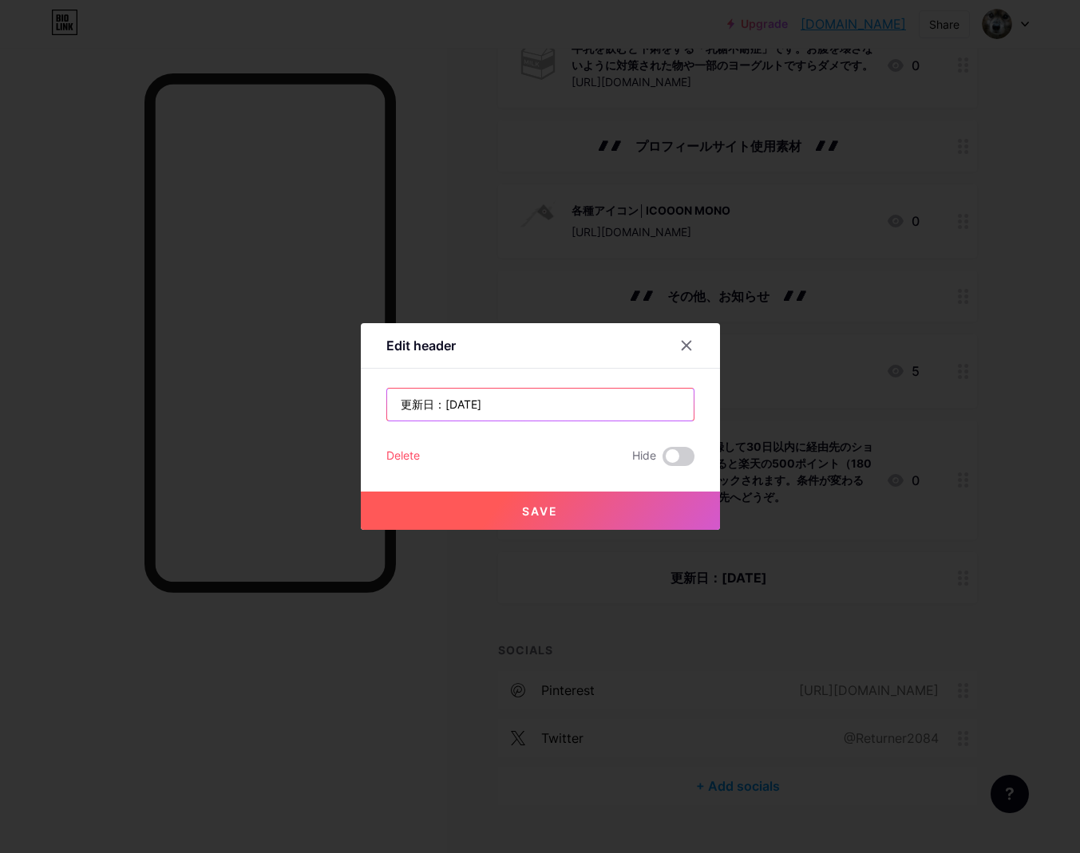
drag, startPoint x: 487, startPoint y: 403, endPoint x: 477, endPoint y: 403, distance: 9.6
click at [477, 403] on input "更新日：[DATE]" at bounding box center [540, 405] width 307 height 32
click at [479, 406] on input "更新日：[DATE]" at bounding box center [540, 405] width 307 height 32
type input "更新日：[DATE]"
click at [537, 512] on span "Save" at bounding box center [540, 512] width 36 height 14
